Goal: Find specific page/section: Find specific page/section

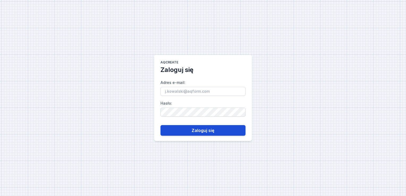
type input "[PERSON_NAME][EMAIL_ADDRESS][DOMAIN_NAME]"
click at [192, 133] on button "Zaloguj się" at bounding box center [203, 130] width 85 height 11
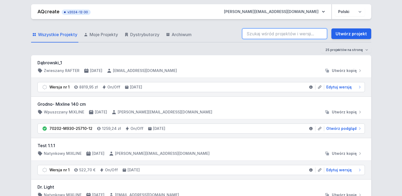
click at [267, 31] on input "search" at bounding box center [284, 33] width 85 height 11
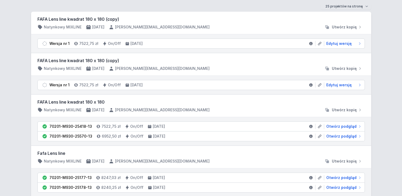
scroll to position [53, 0]
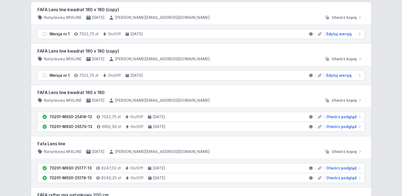
type input "fafa"
click at [173, 177] on li "70201-M930-25178-13 8240,25 zł On/Off [DATE] Otwórz podgląd" at bounding box center [201, 178] width 327 height 10
click at [331, 173] on li "70201-M930-25178-13 8240,25 zł On/Off [DATE] Otwórz podgląd" at bounding box center [201, 178] width 327 height 10
click at [333, 176] on span "Otwórz podgląd" at bounding box center [342, 178] width 30 height 5
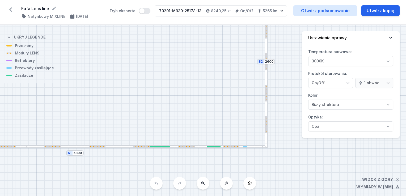
drag, startPoint x: 296, startPoint y: 149, endPoint x: 182, endPoint y: 117, distance: 118.0
click at [182, 117] on div "S2 2600 S1 5800" at bounding box center [203, 110] width 406 height 171
click at [205, 186] on button at bounding box center [203, 183] width 13 height 13
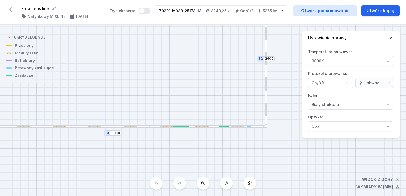
click at [205, 186] on button at bounding box center [203, 183] width 13 height 13
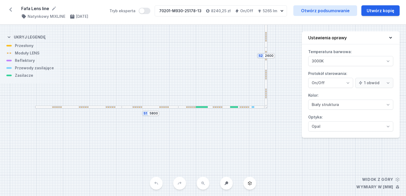
click at [205, 186] on div "S2 2600 S1 5800" at bounding box center [203, 110] width 406 height 171
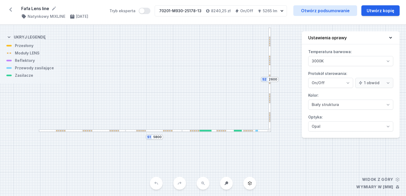
drag, startPoint x: 198, startPoint y: 138, endPoint x: 201, endPoint y: 166, distance: 28.4
click at [201, 166] on div "S2 2600 S1 5800" at bounding box center [203, 110] width 406 height 171
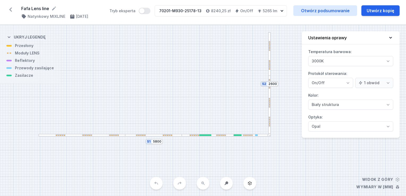
drag, startPoint x: 203, startPoint y: 10, endPoint x: 166, endPoint y: 10, distance: 37.8
click at [166, 10] on div "70201-M930-25178-13 8240,25 zł On/Off 5265 lm" at bounding box center [217, 11] width 124 height 11
